Goal: Task Accomplishment & Management: Use online tool/utility

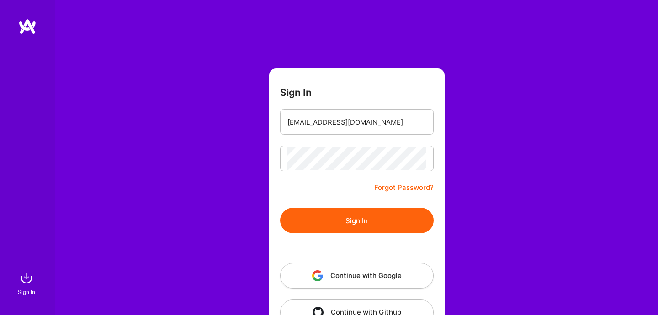
click at [318, 222] on button "Sign In" at bounding box center [356, 221] width 153 height 26
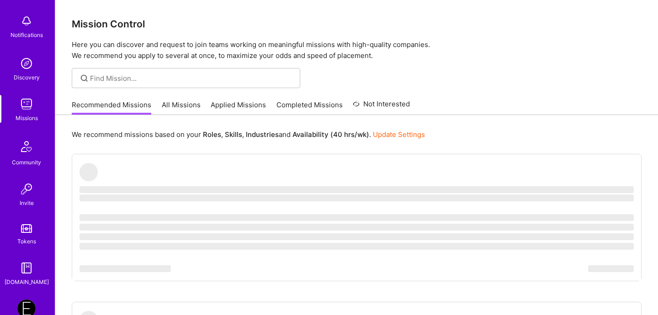
scroll to position [93, 0]
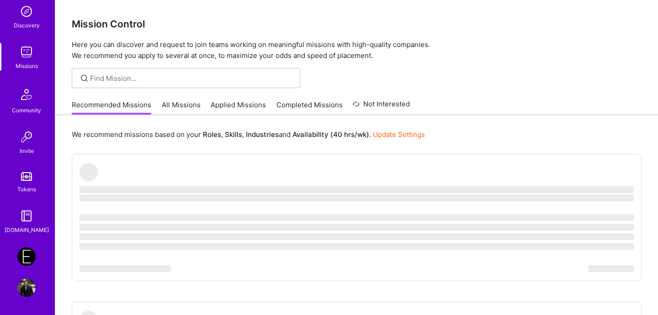
click at [27, 254] on img at bounding box center [26, 257] width 18 height 18
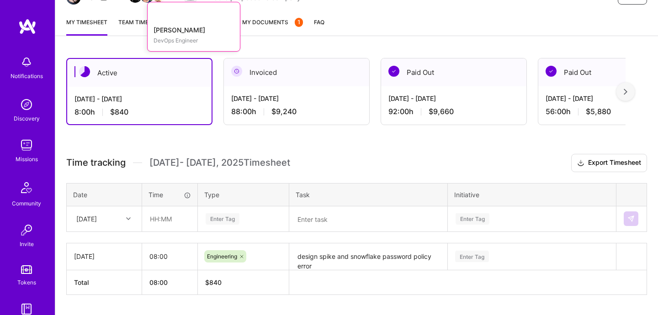
scroll to position [135, 0]
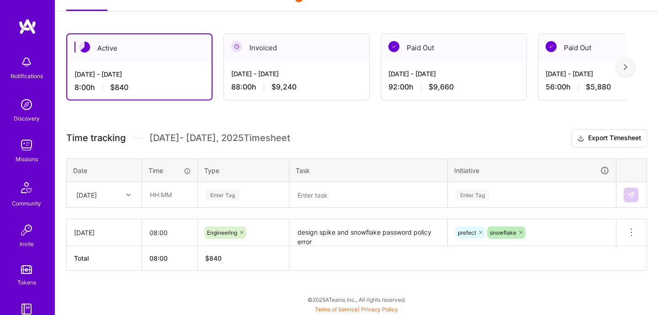
click at [129, 193] on icon at bounding box center [128, 195] width 5 height 5
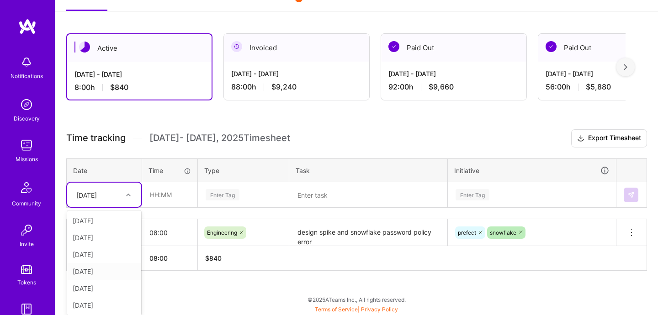
click at [101, 269] on div "[DATE]" at bounding box center [104, 271] width 74 height 17
click at [172, 197] on input "text" at bounding box center [170, 195] width 54 height 24
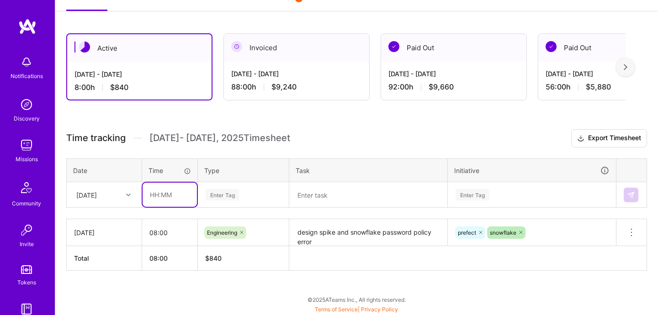
type input "08:00"
click at [238, 201] on div "Enter Tag" at bounding box center [243, 195] width 90 height 24
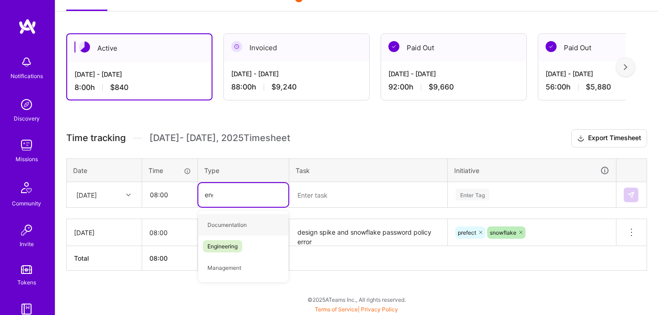
type input "engin"
click at [238, 227] on span "Engineering" at bounding box center [222, 225] width 39 height 12
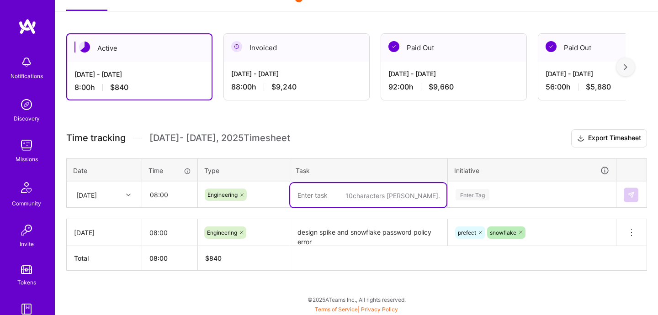
click at [355, 200] on textarea at bounding box center [368, 195] width 156 height 24
type textarea "snowflake password policy"
click at [506, 194] on div "Enter Tag" at bounding box center [531, 195] width 167 height 24
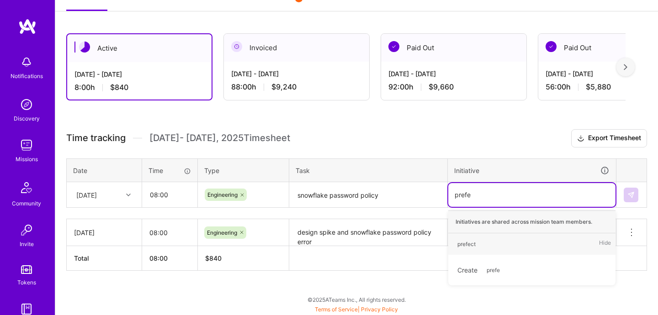
type input "prefec"
click at [502, 245] on div "prefect Hide" at bounding box center [531, 243] width 167 height 21
type input "snow"
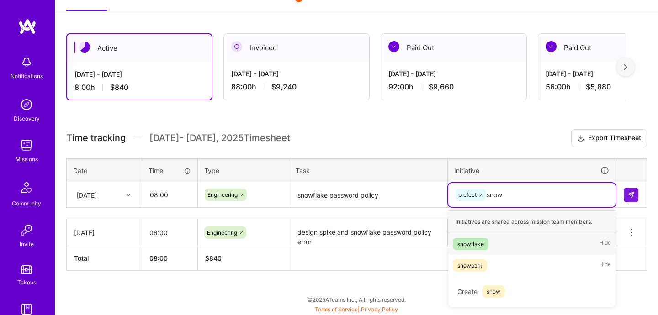
click at [494, 238] on div "snowflake Hide" at bounding box center [531, 243] width 167 height 21
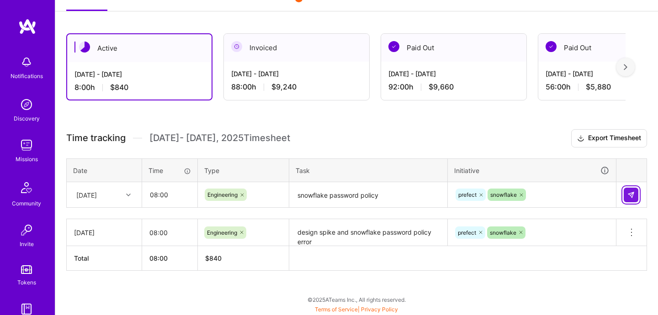
click at [635, 195] on button at bounding box center [630, 195] width 15 height 15
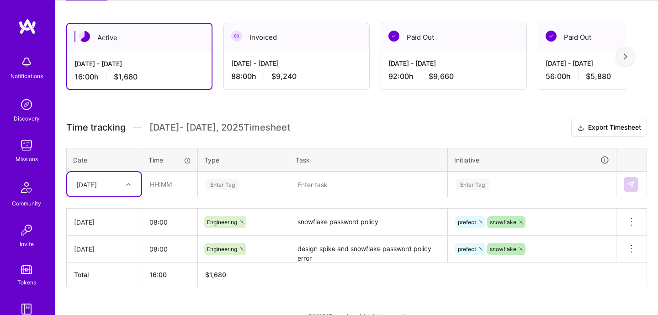
scroll to position [162, 0]
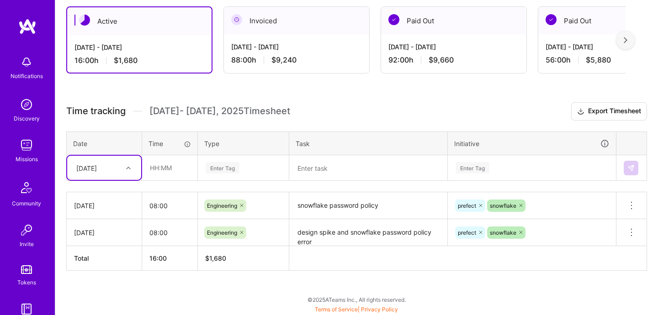
click at [123, 163] on div at bounding box center [129, 168] width 14 height 12
click at [111, 240] on div "[DATE]" at bounding box center [104, 244] width 74 height 17
click at [173, 172] on input "text" at bounding box center [170, 168] width 54 height 24
type input "08:00"
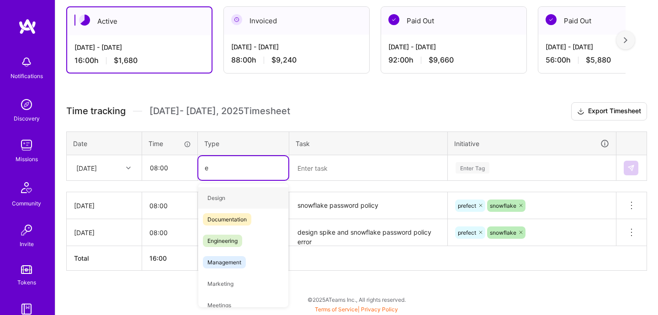
type input "en"
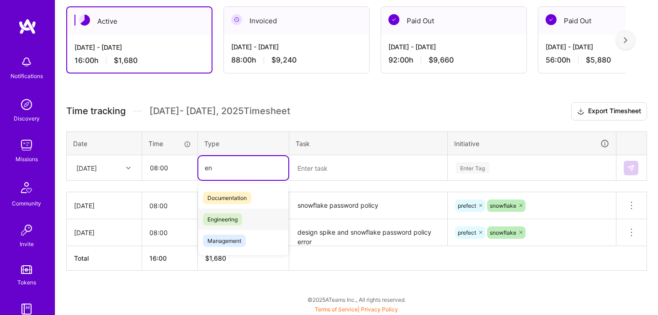
click at [217, 217] on span "Engineering" at bounding box center [222, 219] width 39 height 12
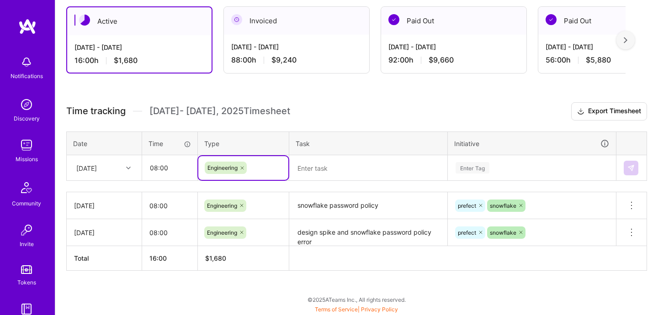
click at [326, 173] on textarea at bounding box center [368, 168] width 156 height 24
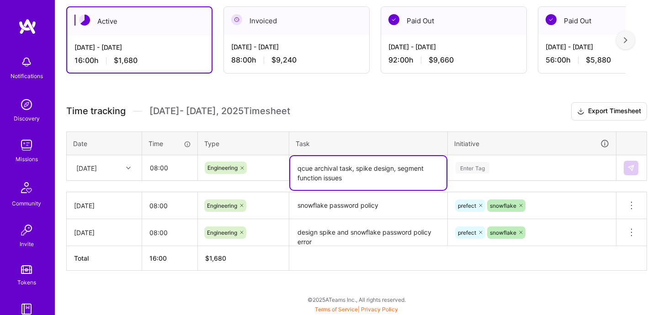
type textarea "qcue archival task, spike design, segment function issues"
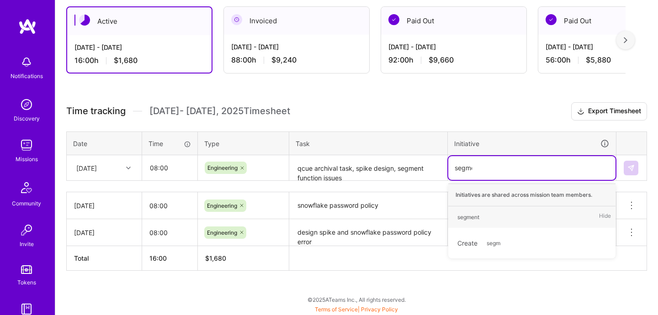
type input "segment"
click at [473, 216] on div "segment" at bounding box center [468, 217] width 22 height 10
type input "pre"
click at [496, 217] on div "prefect Hide" at bounding box center [531, 216] width 167 height 21
type input "snowfl"
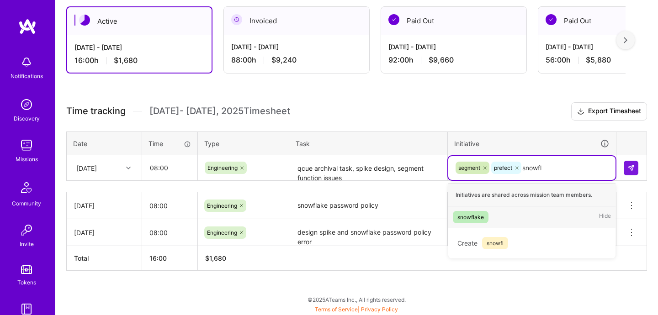
click at [483, 218] on div "snowflake" at bounding box center [470, 217] width 26 height 10
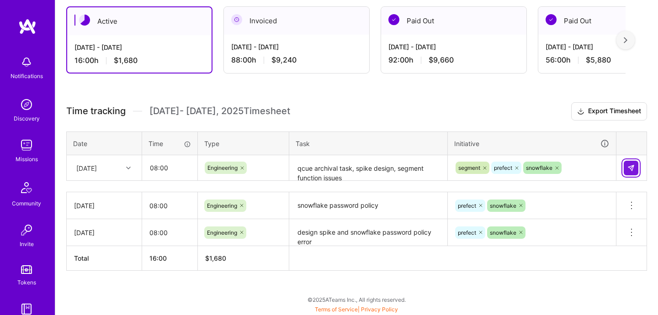
click at [630, 173] on button at bounding box center [630, 168] width 15 height 15
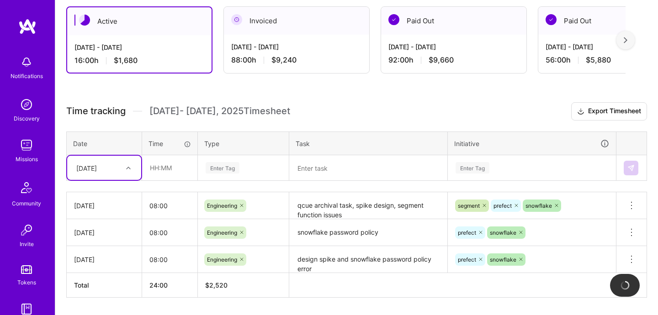
click at [115, 173] on div "[DATE]" at bounding box center [97, 167] width 51 height 15
click at [106, 257] on div "[DATE]" at bounding box center [104, 261] width 74 height 17
click at [174, 174] on input "text" at bounding box center [170, 168] width 54 height 24
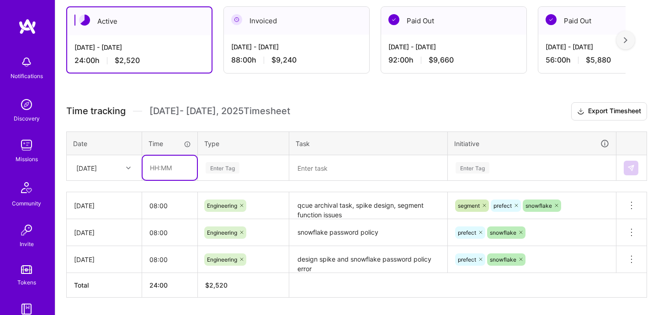
type input "08:00"
click at [228, 175] on td "Enter Tag" at bounding box center [243, 168] width 91 height 26
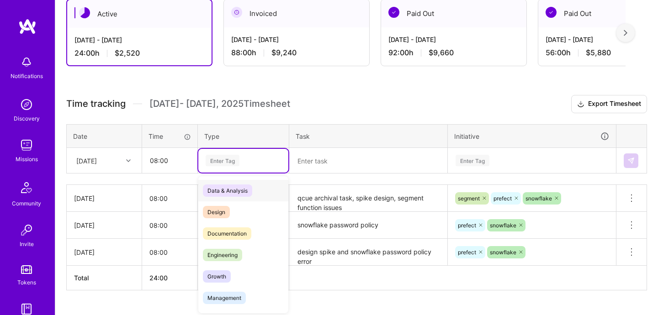
scroll to position [170, 0]
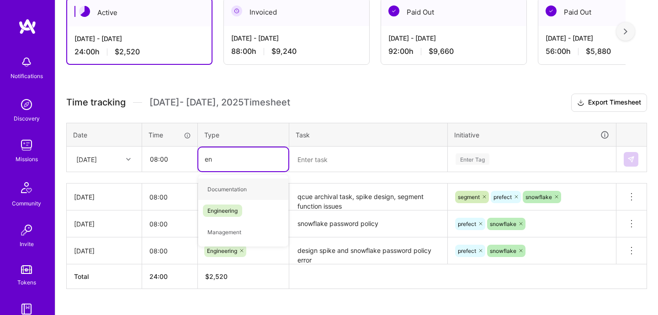
type input "eng"
click at [234, 195] on span "Engineering" at bounding box center [222, 189] width 39 height 12
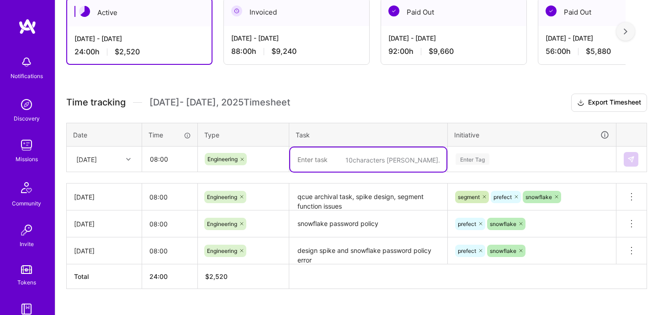
click at [336, 165] on textarea at bounding box center [368, 160] width 156 height 24
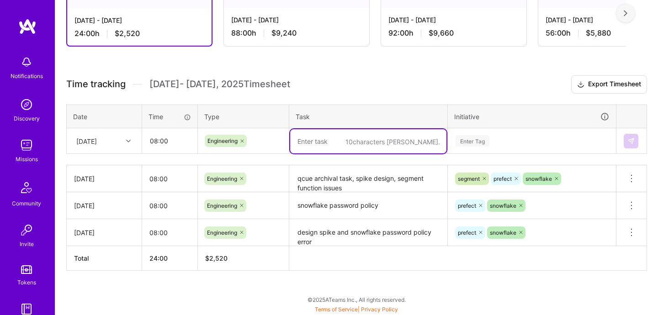
scroll to position [189, 0]
type textarea "segment PBR and alert app issues"
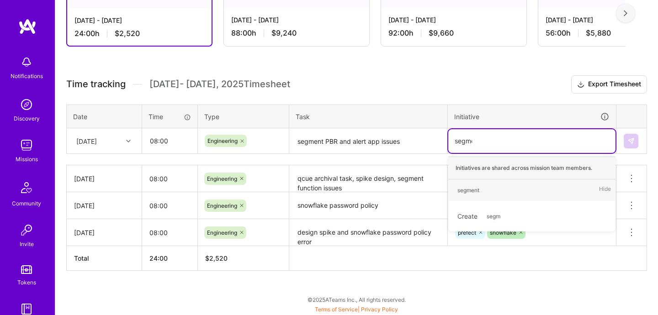
type input "segment"
click at [478, 191] on div "segment" at bounding box center [468, 190] width 22 height 10
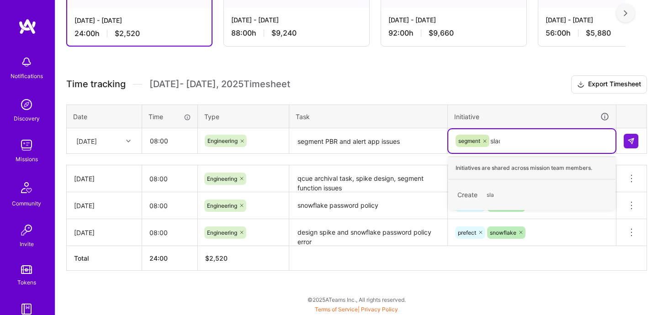
type input "slack"
click at [485, 195] on span "slack" at bounding box center [493, 195] width 23 height 12
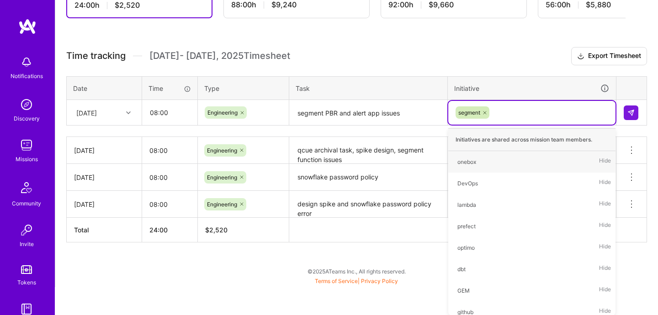
click at [534, 125] on div "option slack, selected. option onebox focused, 1 of 59. 58 results available. U…" at bounding box center [531, 113] width 167 height 24
click at [629, 117] on table "Date Time Type Task Initiative [DATE] 08:00 Engineering segment PBR and alert a…" at bounding box center [356, 101] width 581 height 50
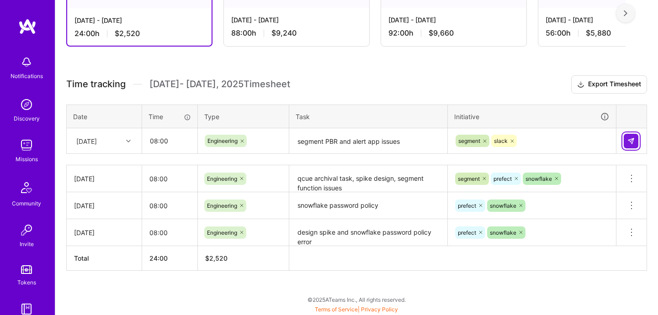
click at [627, 138] on img at bounding box center [630, 140] width 7 height 7
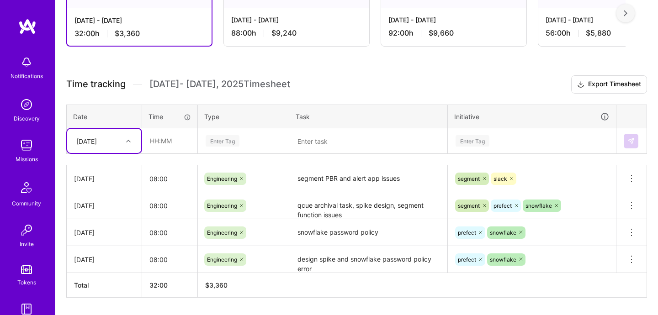
click at [120, 143] on div "[DATE]" at bounding box center [97, 140] width 51 height 15
click at [106, 244] on div "[DATE]" at bounding box center [104, 251] width 74 height 17
click at [177, 145] on input "text" at bounding box center [170, 141] width 54 height 24
type input "08:00"
click at [228, 140] on div "Enter Tag" at bounding box center [223, 141] width 34 height 14
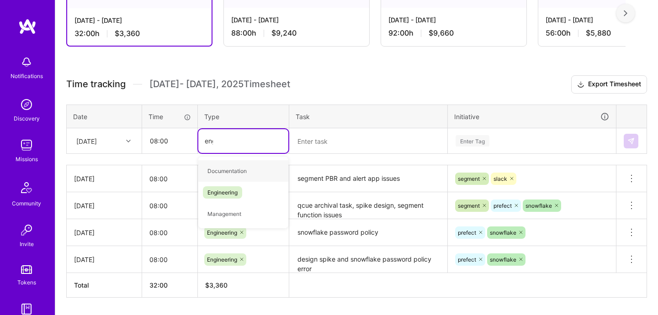
type input "engin"
click at [236, 166] on span "Engineering" at bounding box center [222, 171] width 39 height 12
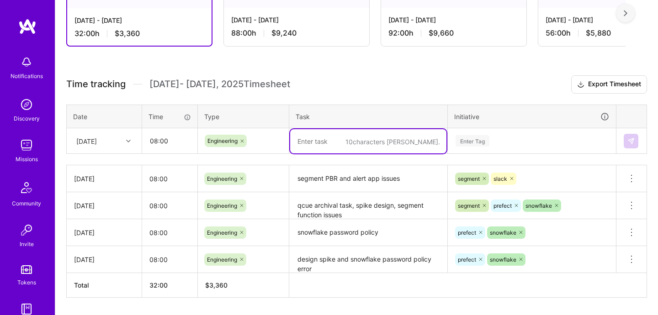
click at [372, 144] on textarea at bounding box center [368, 141] width 156 height 24
type textarea "prefect staging user and sync_user log issues"
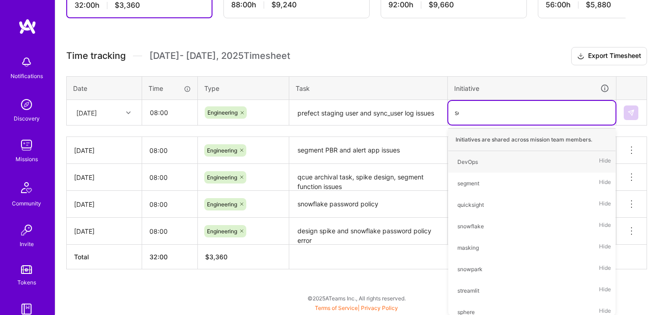
scroll to position [216, 0]
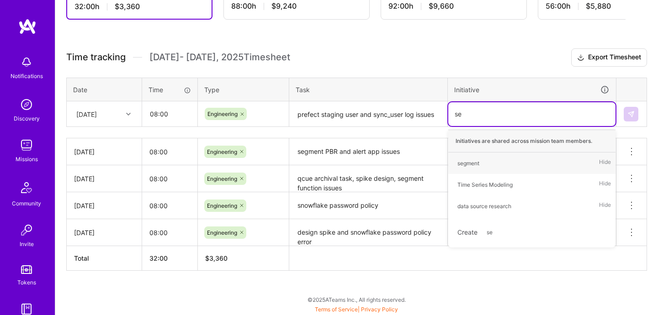
type input "s"
type input "prefe"
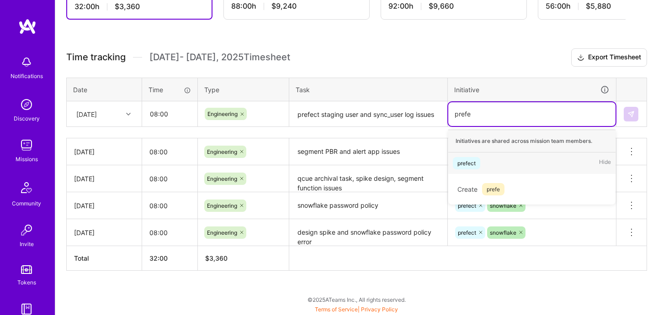
click at [464, 167] on div "prefect" at bounding box center [466, 163] width 18 height 10
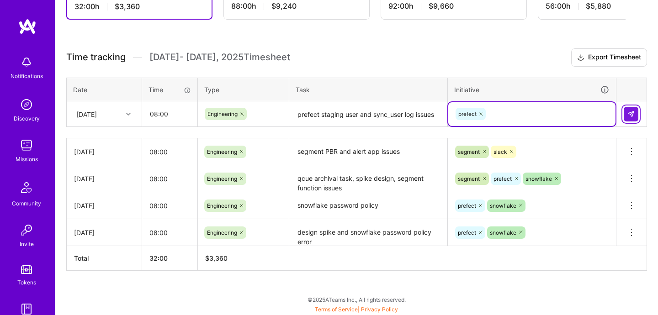
click at [630, 116] on img at bounding box center [630, 114] width 7 height 7
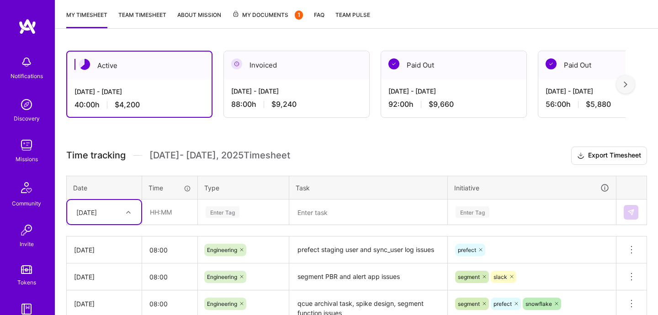
scroll to position [110, 0]
